Goal: Check status: Check status

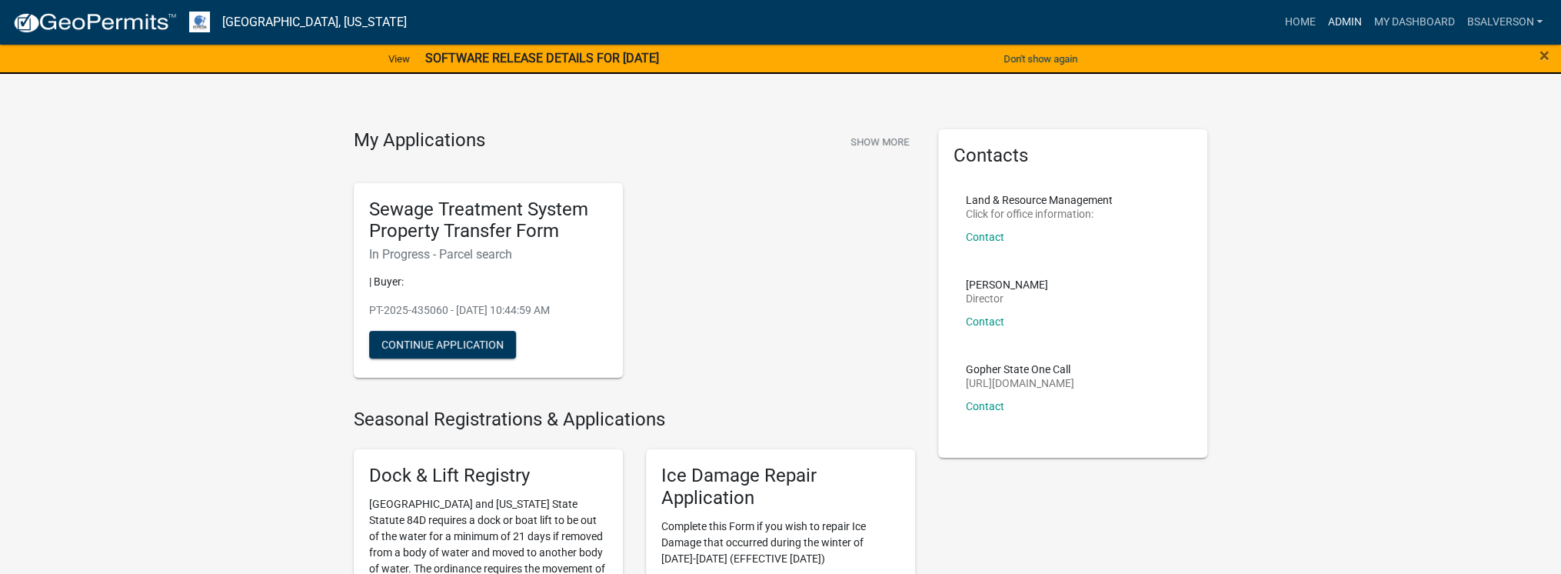
click at [1336, 17] on link "Admin" at bounding box center [1344, 22] width 46 height 29
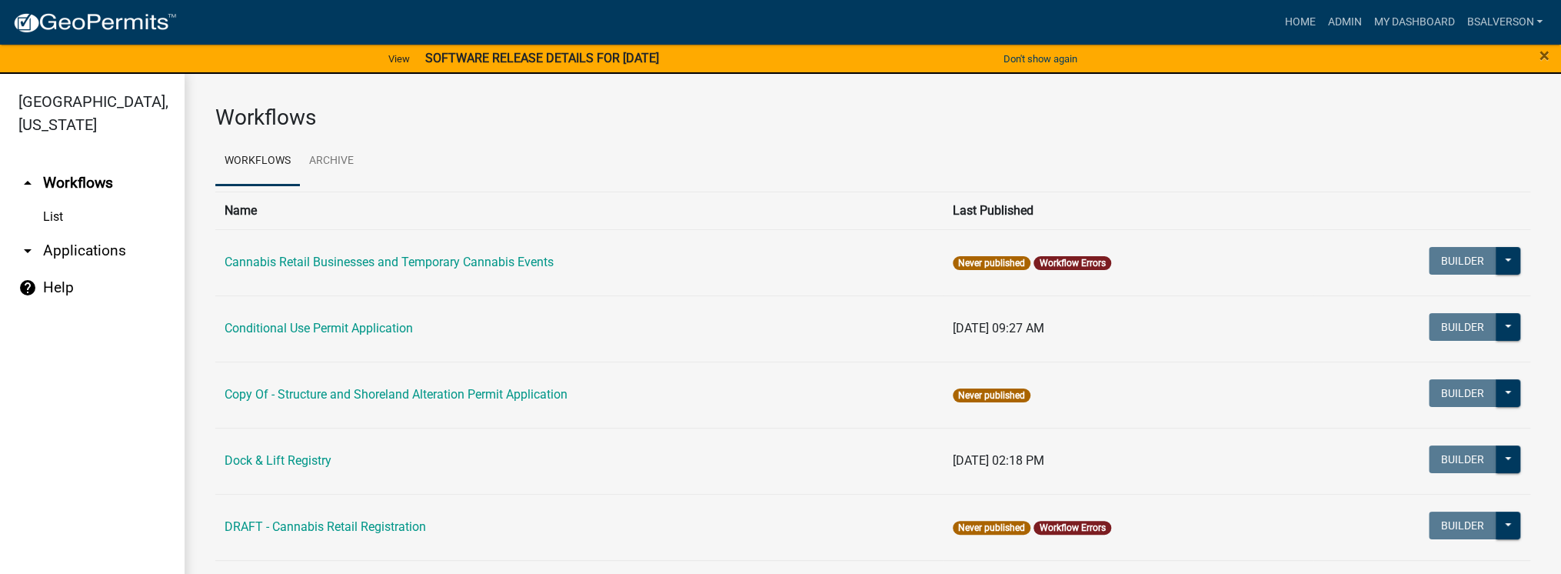
click at [95, 254] on link "arrow_drop_down Applications" at bounding box center [92, 250] width 185 height 37
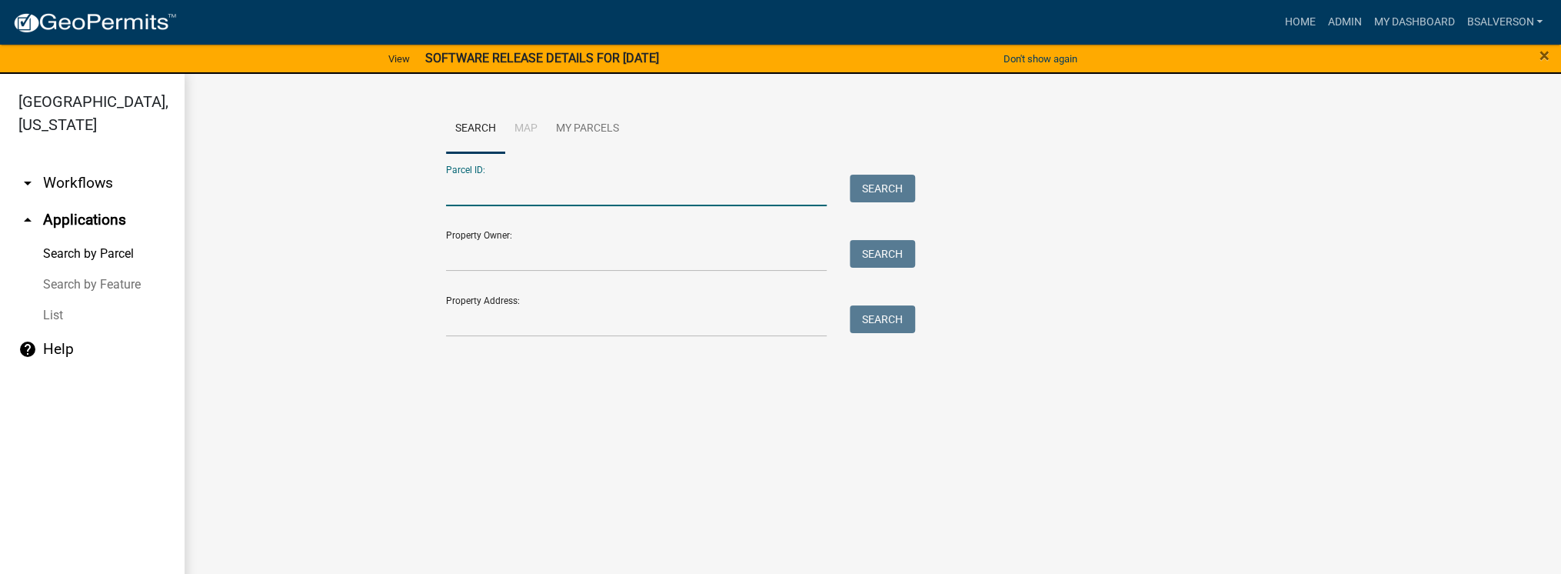
click at [491, 196] on input "Parcel ID:" at bounding box center [636, 191] width 381 height 32
paste input "44000340157000"
type input "44000340157000"
click at [883, 192] on button "Search" at bounding box center [882, 189] width 65 height 28
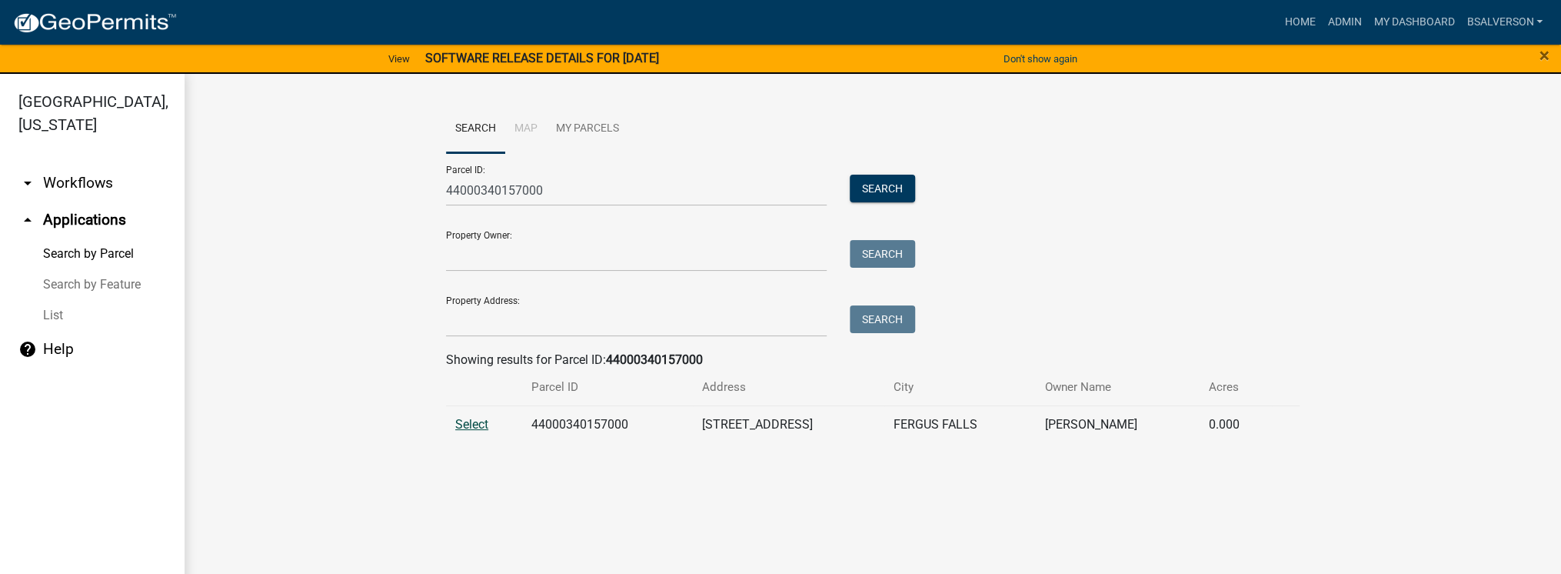
click at [477, 424] on span "Select" at bounding box center [471, 424] width 33 height 15
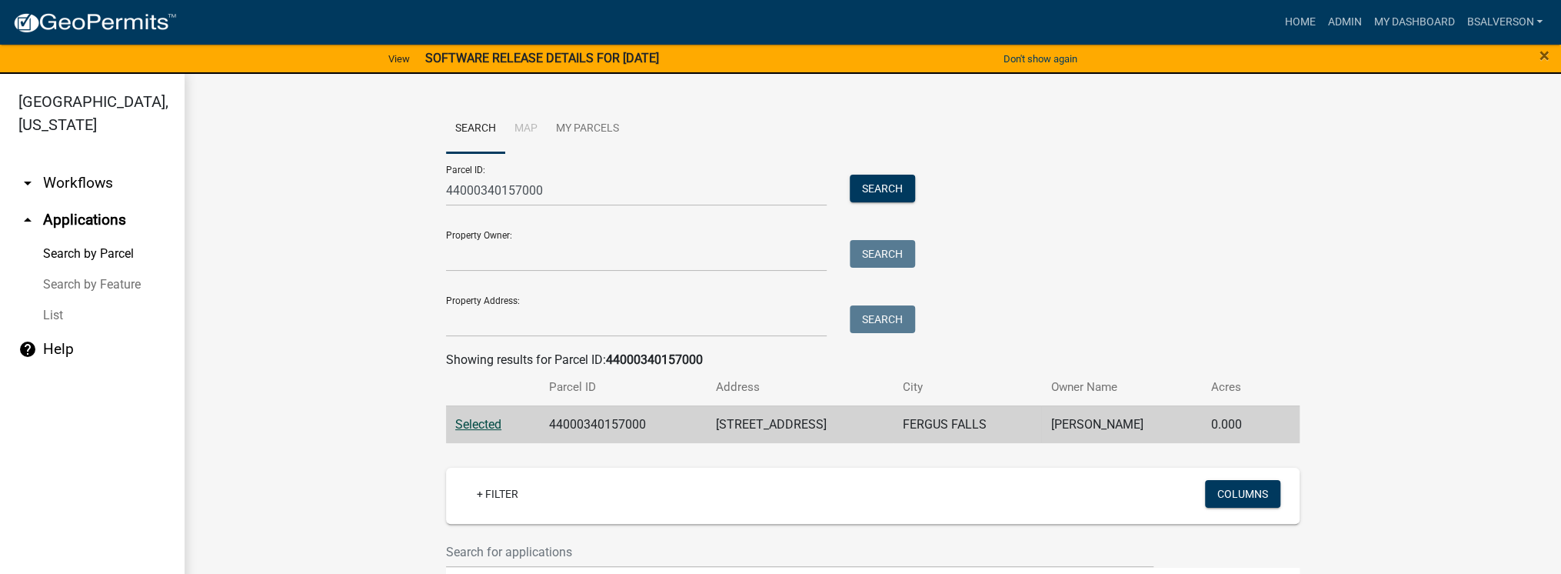
click at [477, 424] on span "Selected" at bounding box center [478, 424] width 46 height 15
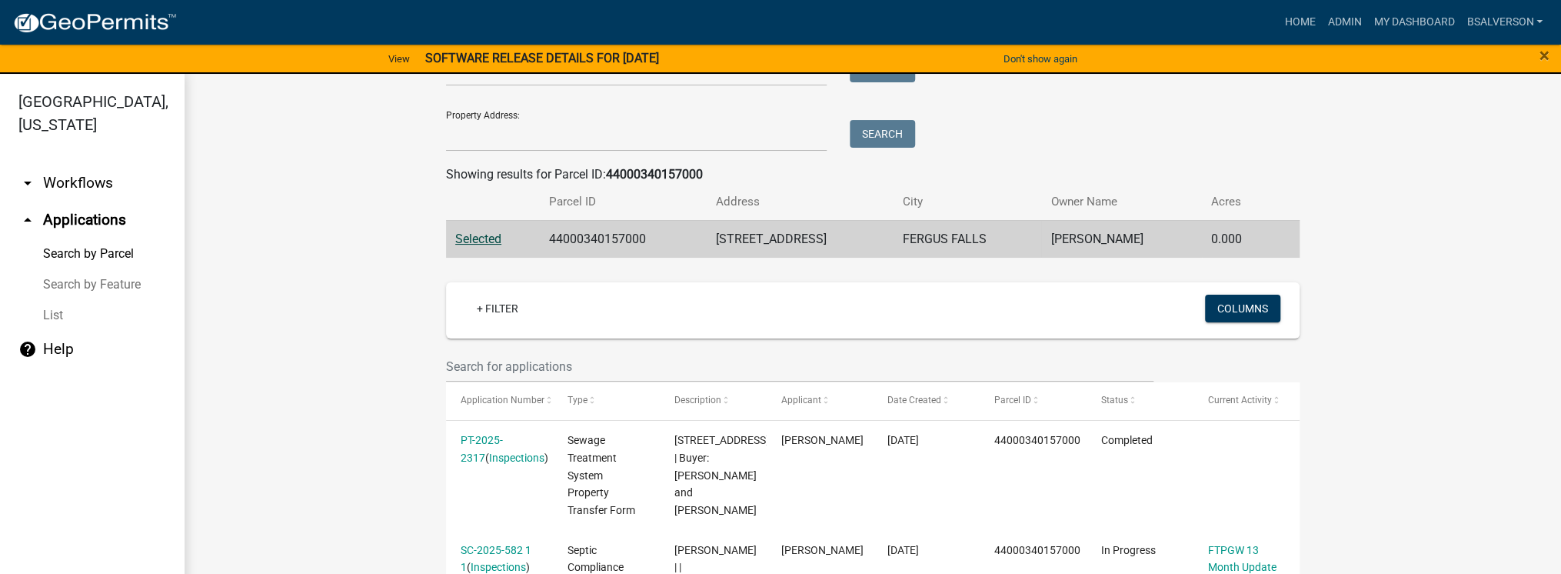
scroll to position [185, 0]
click at [479, 235] on span "Selected" at bounding box center [478, 239] width 46 height 15
click at [484, 242] on span "Selected" at bounding box center [478, 239] width 46 height 15
click at [483, 242] on span "Selected" at bounding box center [478, 239] width 46 height 15
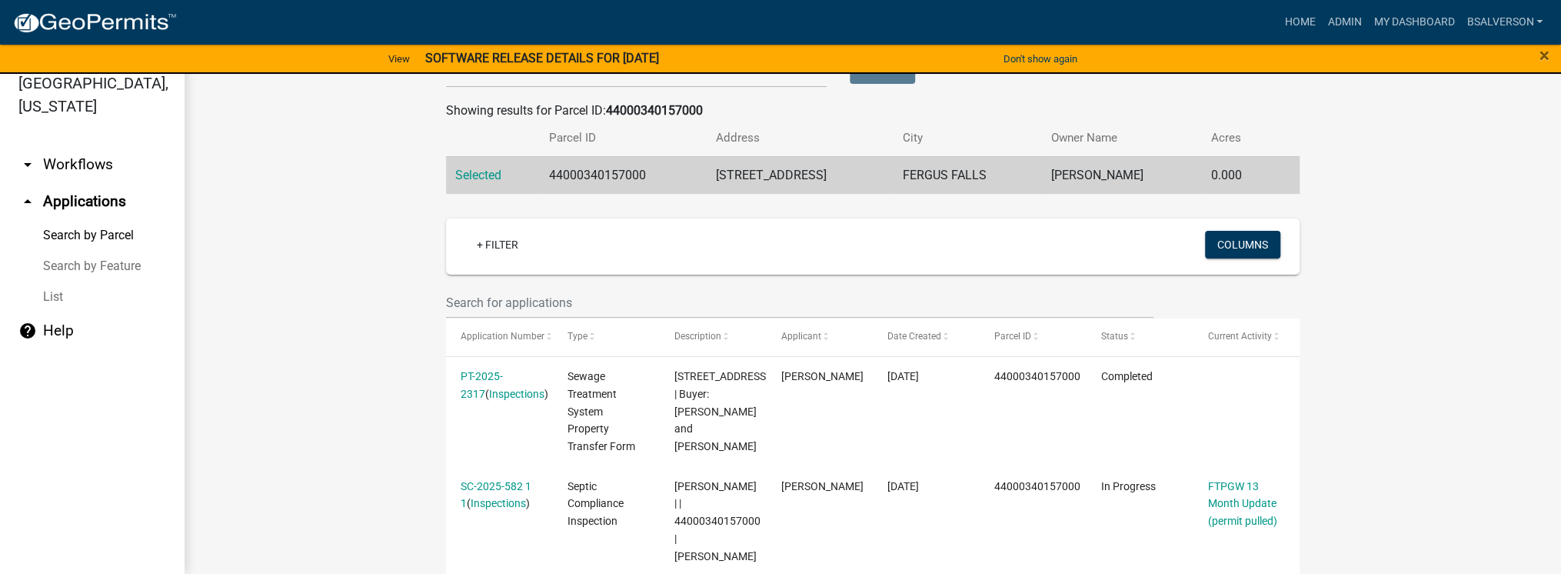
scroll to position [308, 0]
